Goal: Transaction & Acquisition: Purchase product/service

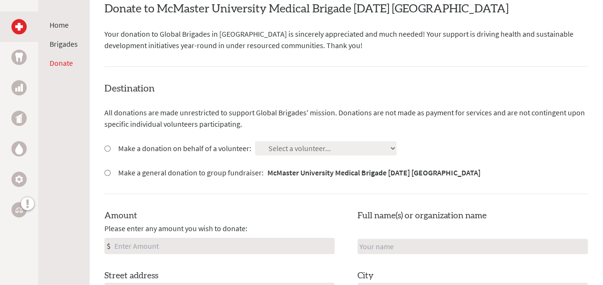
click at [111, 148] on div "Make a donation on behalf of a volunteer:" at bounding box center [177, 148] width 147 height 11
click at [109, 147] on input "Make a donation on behalf of a volunteer:" at bounding box center [107, 148] width 6 height 6
radio input "true"
click at [292, 150] on select "Select a volunteer... [PERSON_NAME] [PERSON_NAME] [PERSON_NAME] [PERSON_NAME] […" at bounding box center [326, 148] width 142 height 14
click at [388, 132] on div "Destination All donations are made unrestricted to support Global Brigades' mis…" at bounding box center [345, 241] width 483 height 319
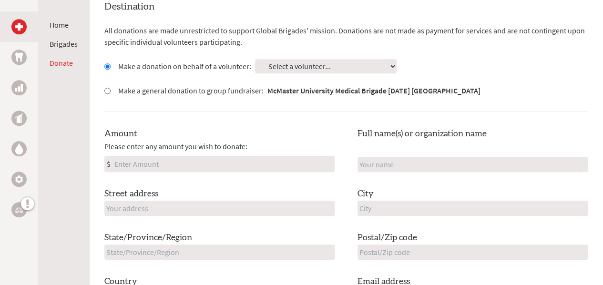
scroll to position [274, 0]
click at [281, 165] on input "Amount" at bounding box center [223, 163] width 222 height 15
click at [281, 165] on input "90" at bounding box center [223, 163] width 222 height 15
type input "90"
click at [285, 140] on div "Amount Please enter any amount you wish to donate: $ 90" at bounding box center [219, 149] width 230 height 45
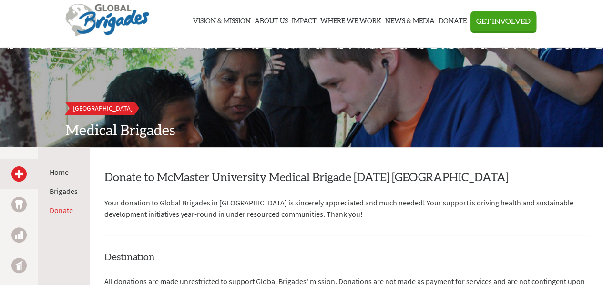
scroll to position [0, 0]
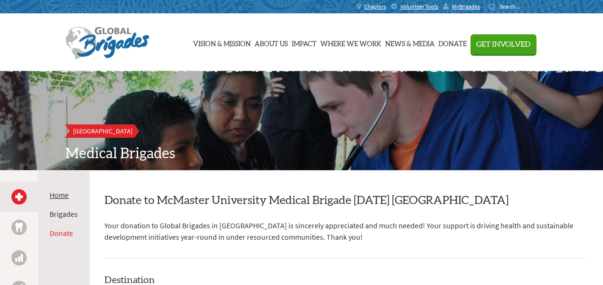
click at [71, 194] on li "Home" at bounding box center [64, 194] width 28 height 11
click at [53, 197] on link "Home" at bounding box center [59, 195] width 19 height 10
